Goal: Find specific page/section: Find specific page/section

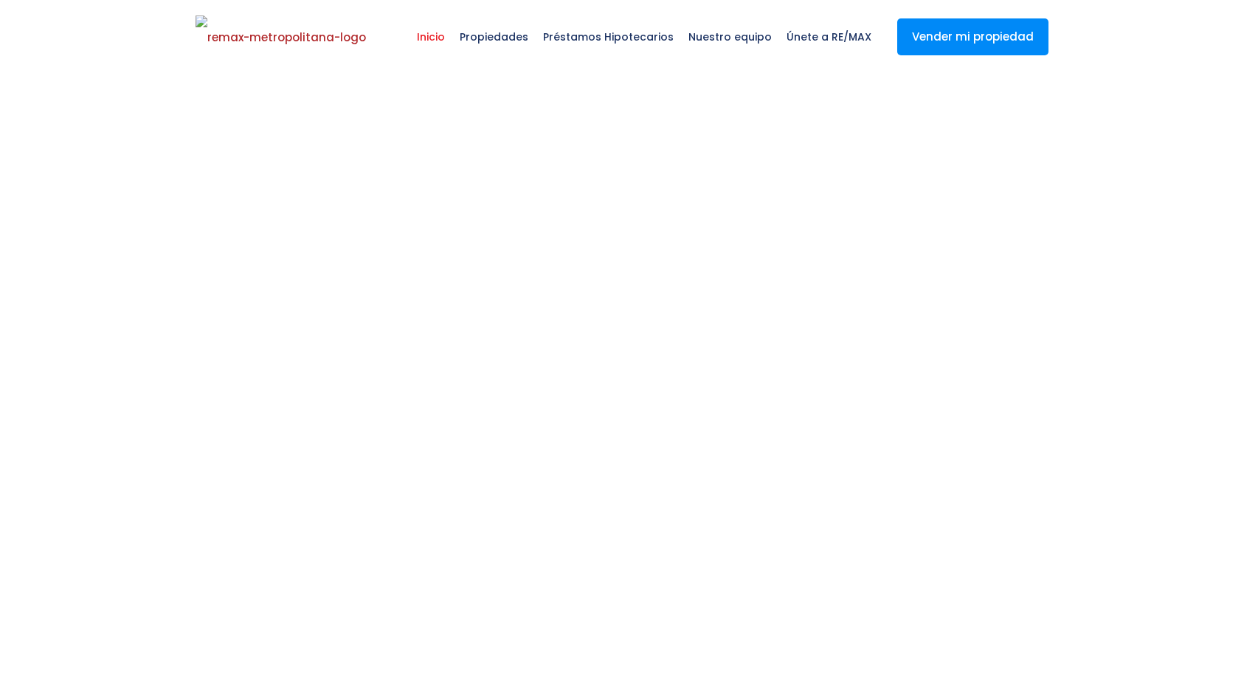
select select
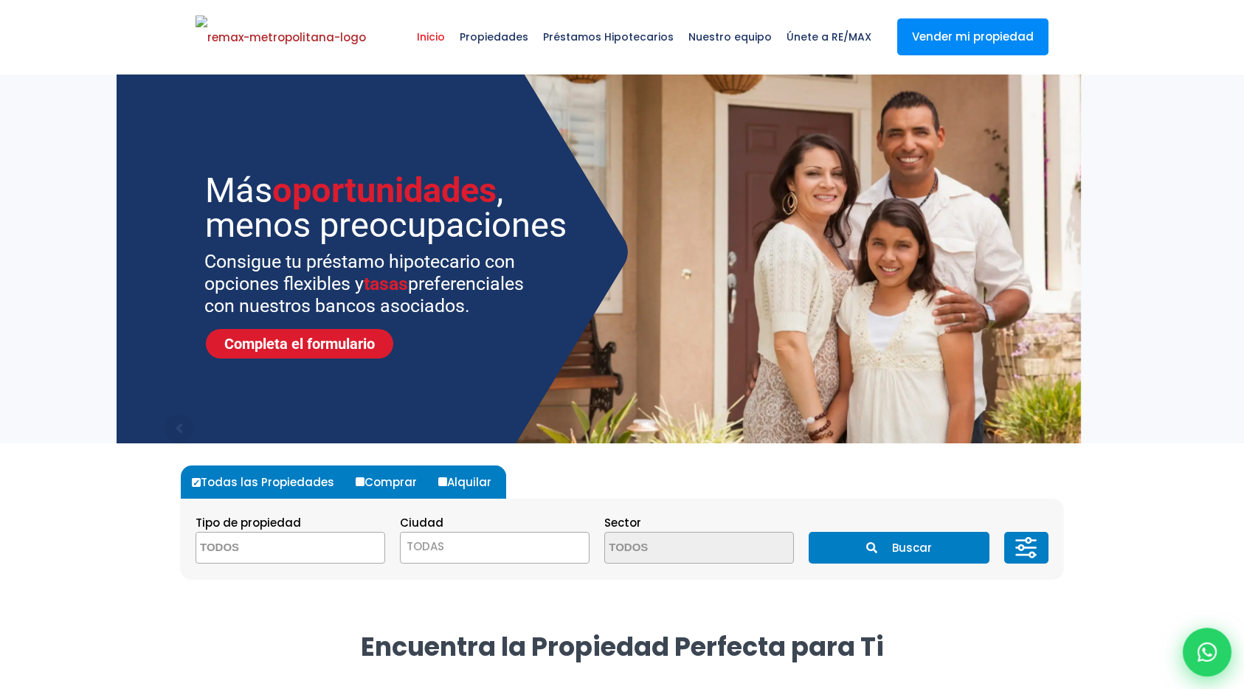
click at [1211, 639] on div at bounding box center [1206, 652] width 49 height 49
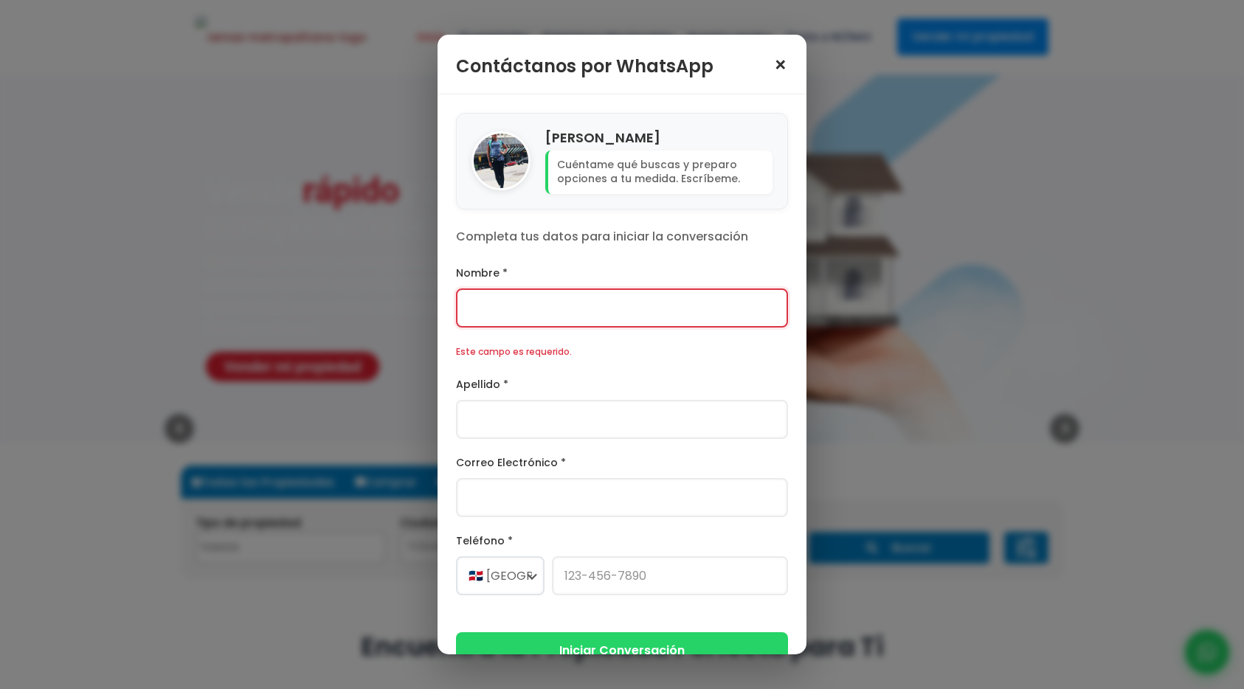
click at [784, 66] on span "×" at bounding box center [780, 65] width 15 height 21
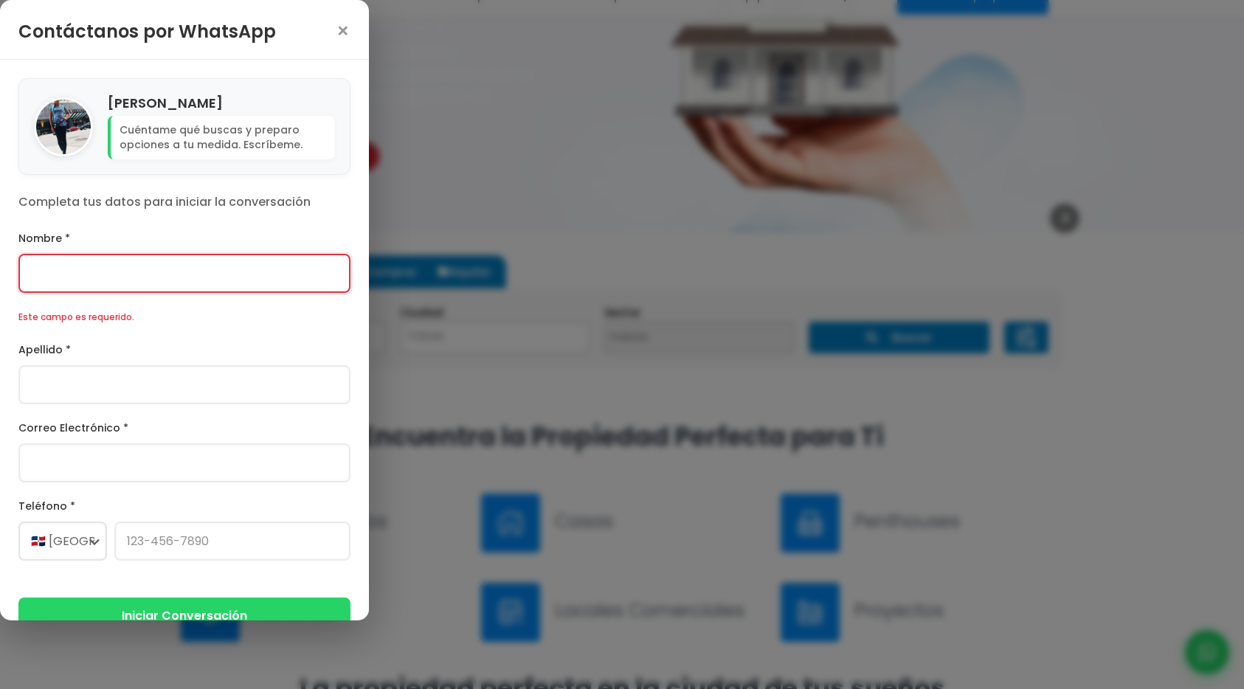
scroll to position [215, 0]
